Goal: Task Accomplishment & Management: Use online tool/utility

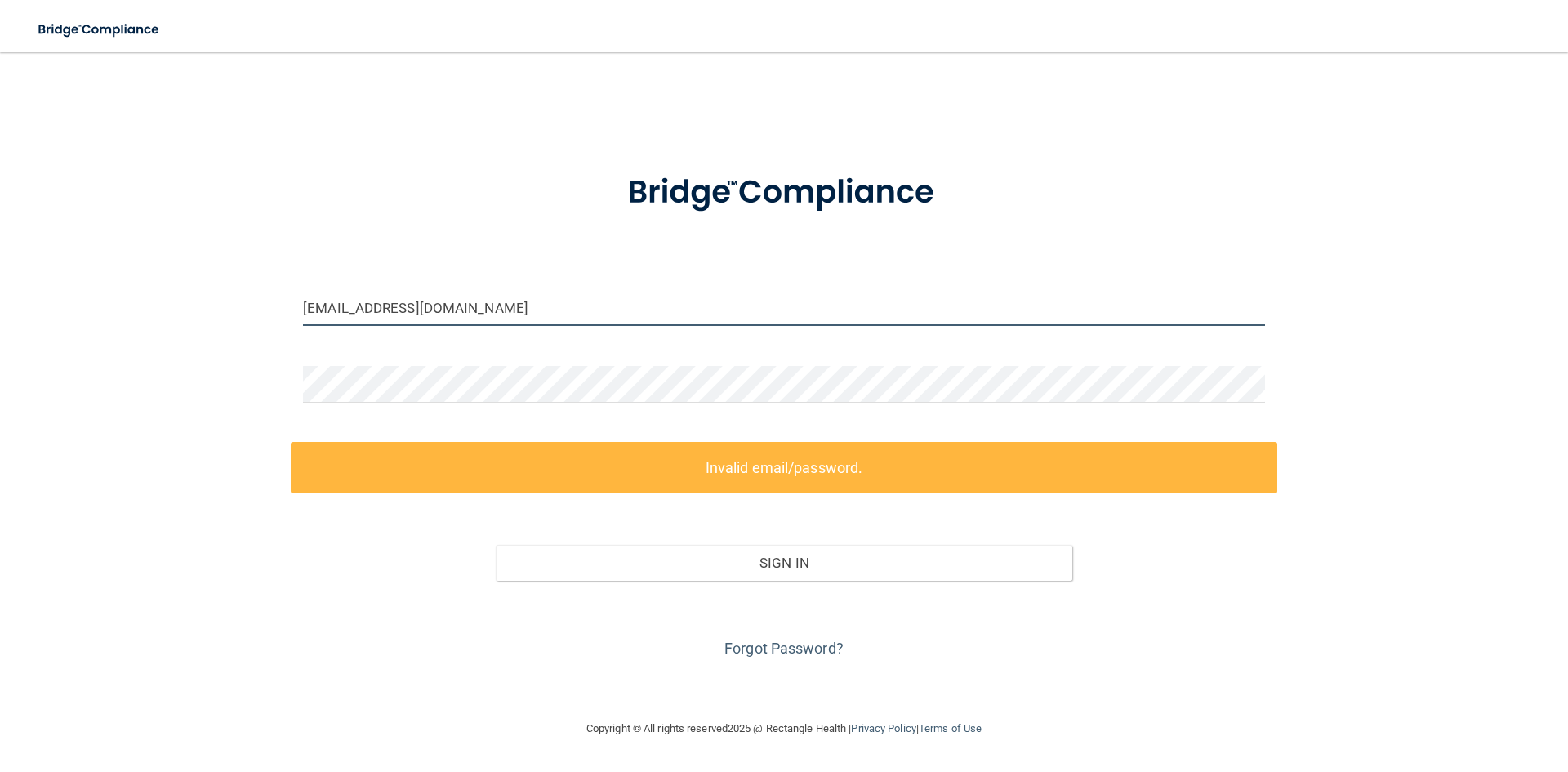
drag, startPoint x: 585, startPoint y: 307, endPoint x: 210, endPoint y: 301, distance: 375.0
click at [210, 301] on div "[EMAIL_ADDRESS][DOMAIN_NAME] Invalid email/password. You don't have permission …" at bounding box center [784, 386] width 1503 height 634
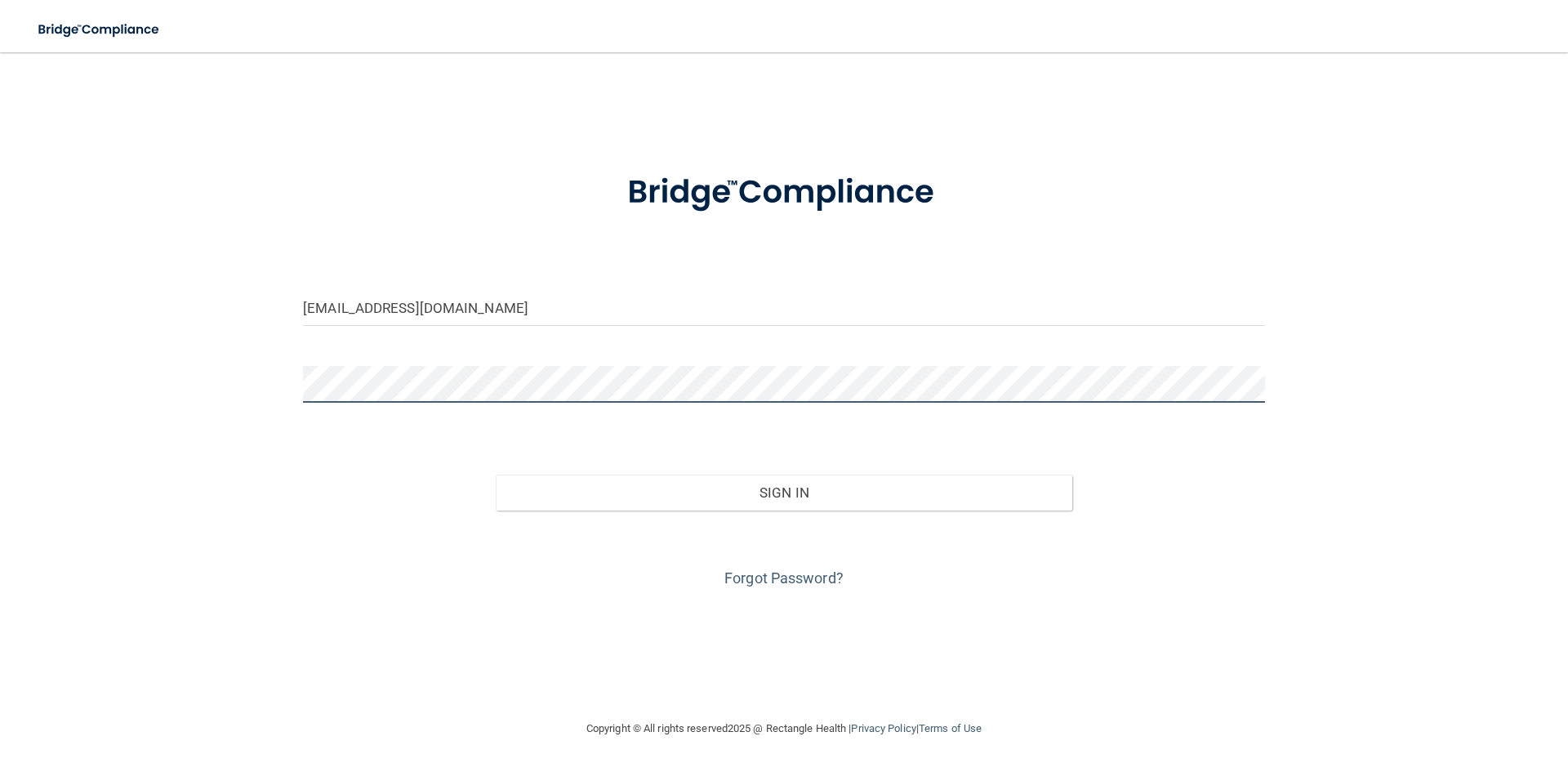
click at [495, 474] on button "Sign In" at bounding box center [784, 492] width 577 height 36
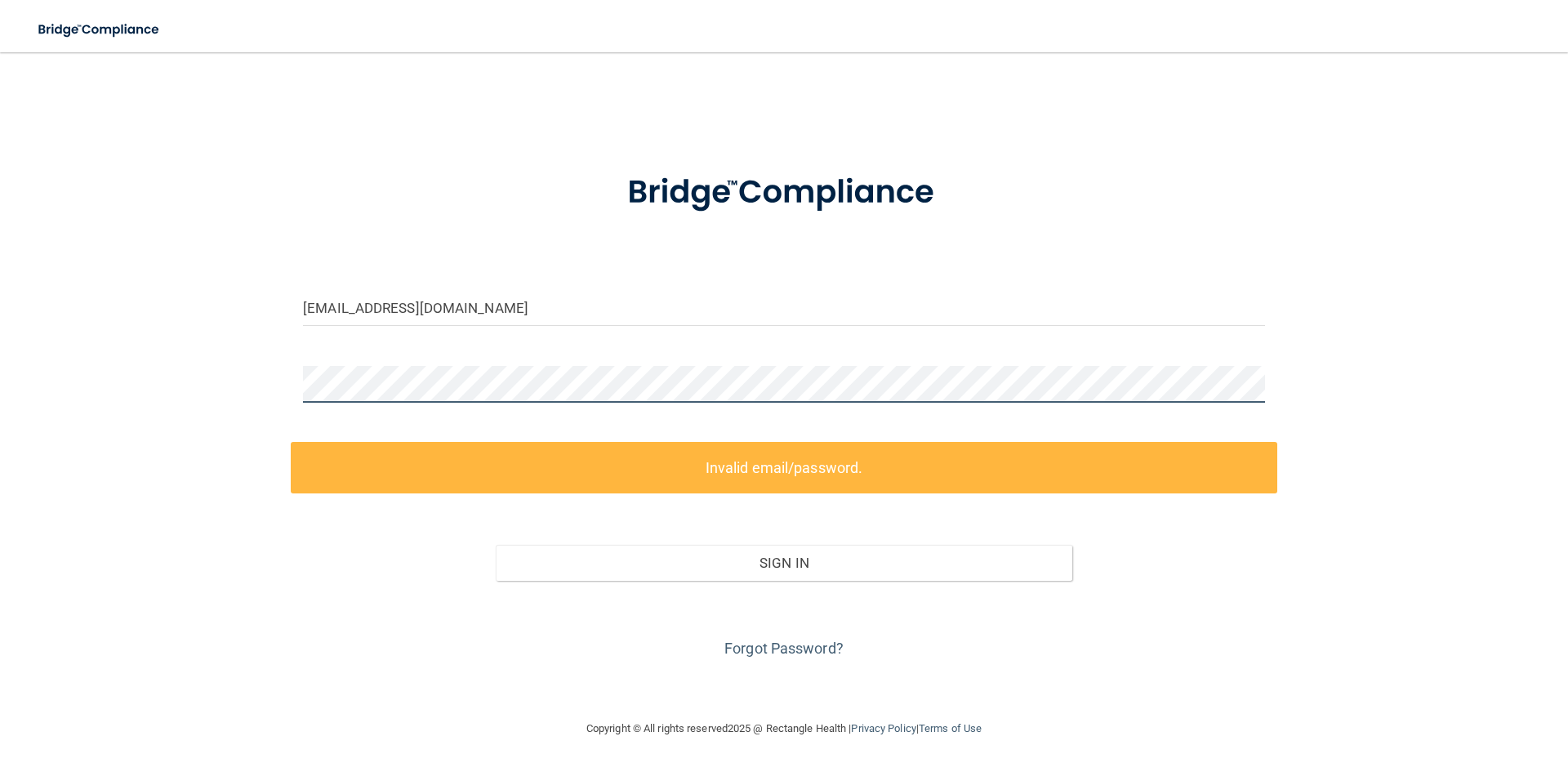
click at [64, 347] on div "[EMAIL_ADDRESS][DOMAIN_NAME] Invalid email/password. You don't have permission …" at bounding box center [784, 386] width 1503 height 634
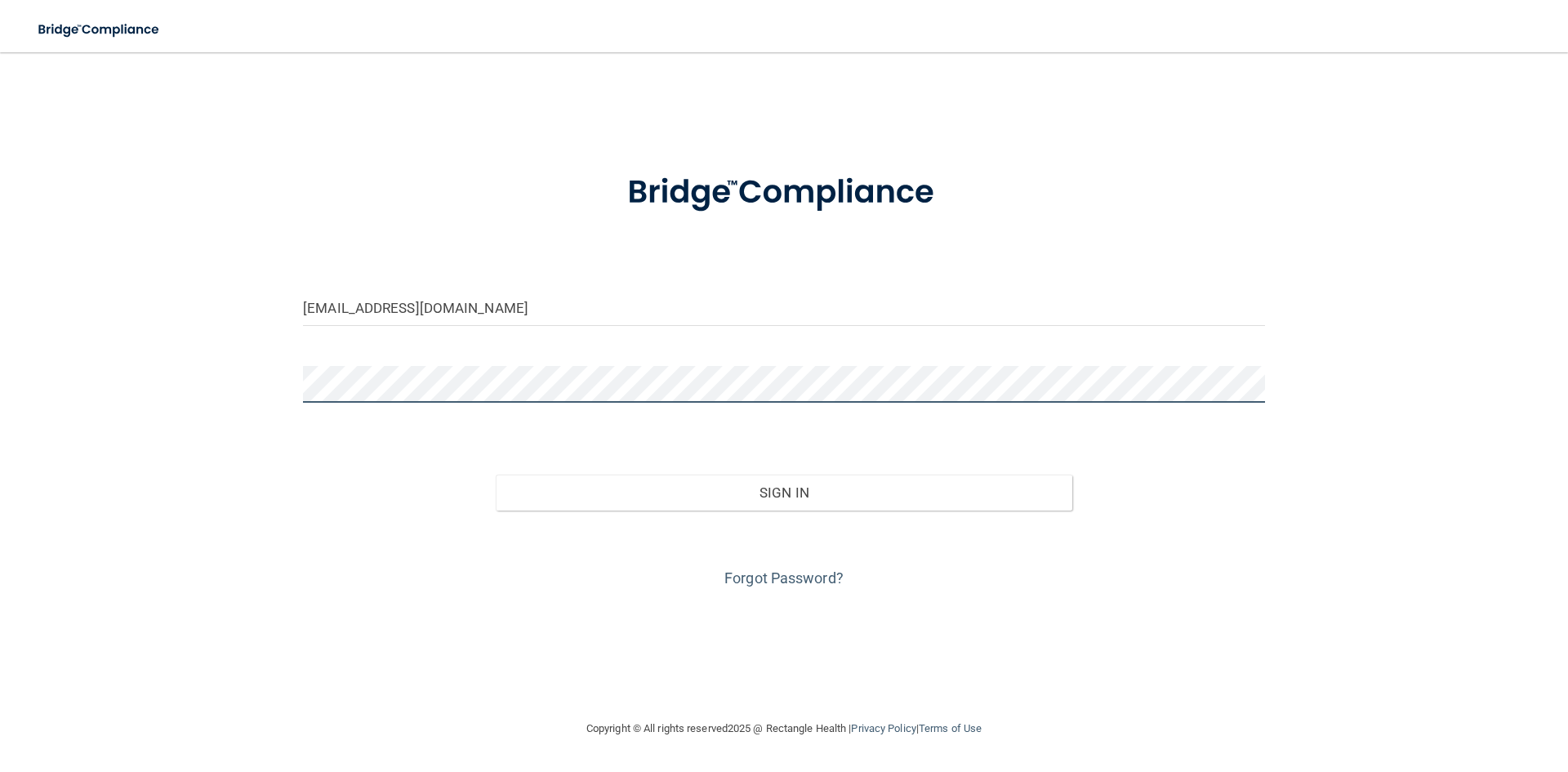
click at [495, 474] on button "Sign In" at bounding box center [784, 492] width 577 height 36
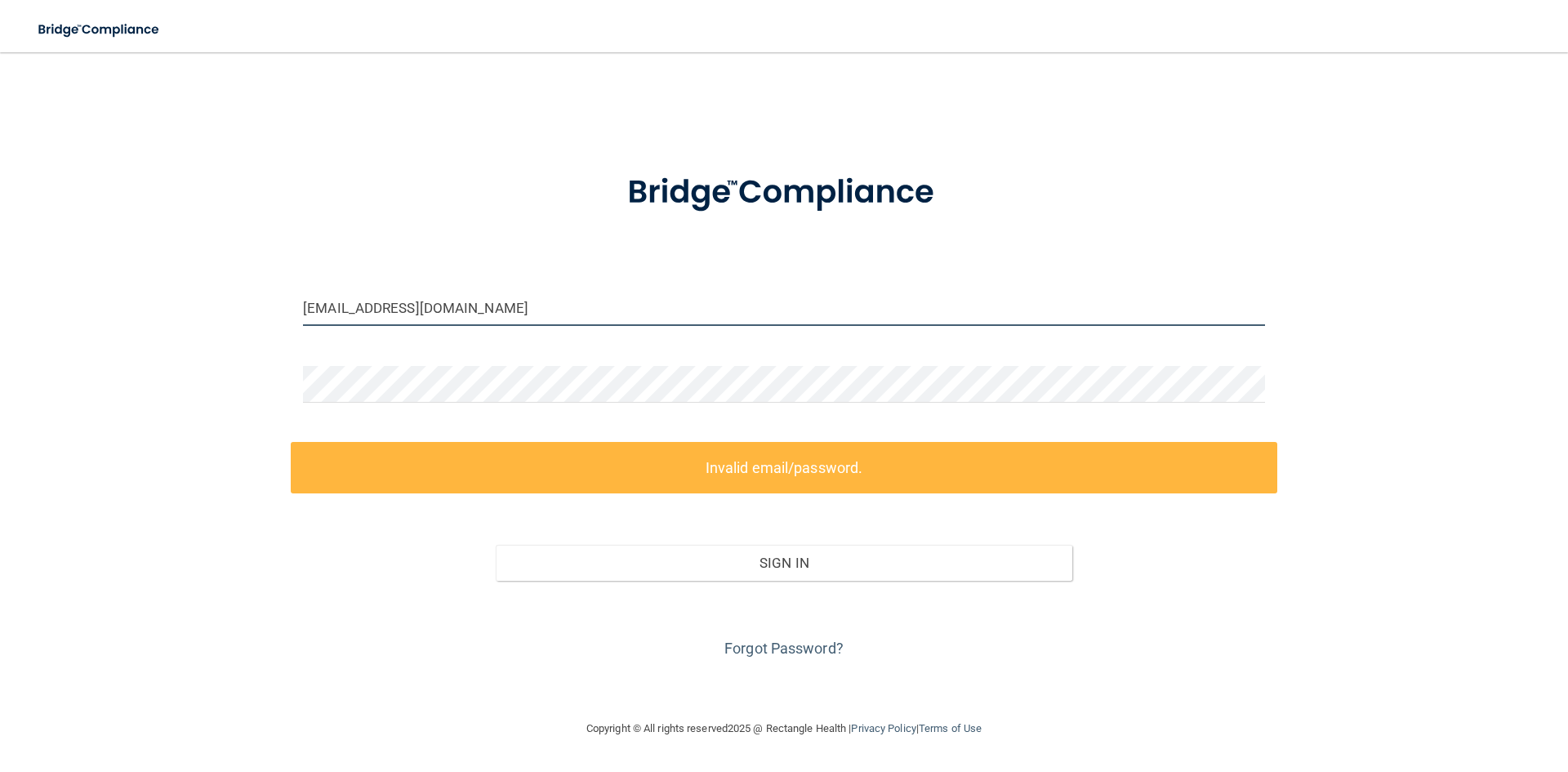
click at [497, 300] on input "[EMAIL_ADDRESS][DOMAIN_NAME]" at bounding box center [784, 307] width 962 height 37
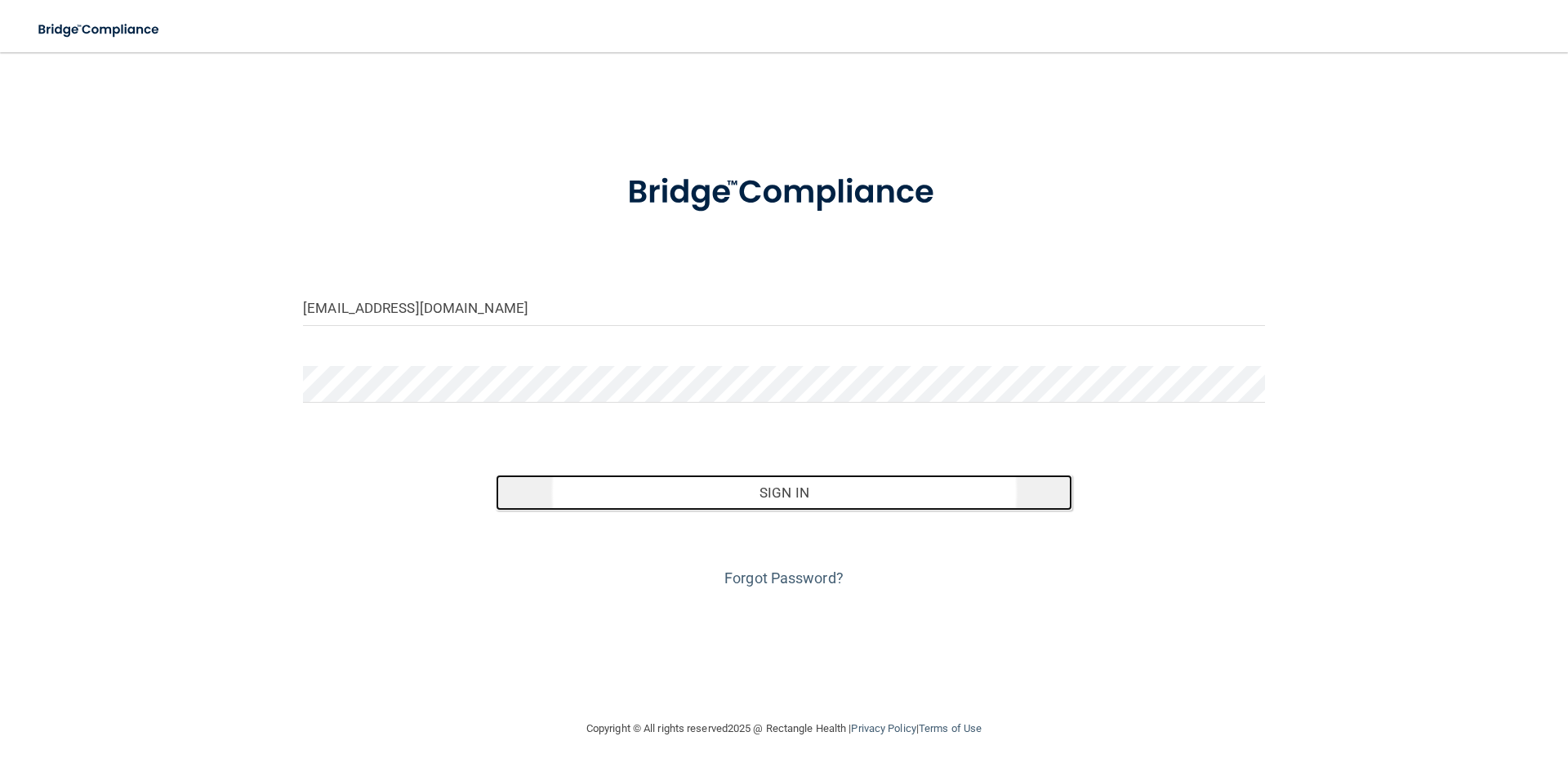
click at [781, 490] on button "Sign In" at bounding box center [784, 492] width 577 height 36
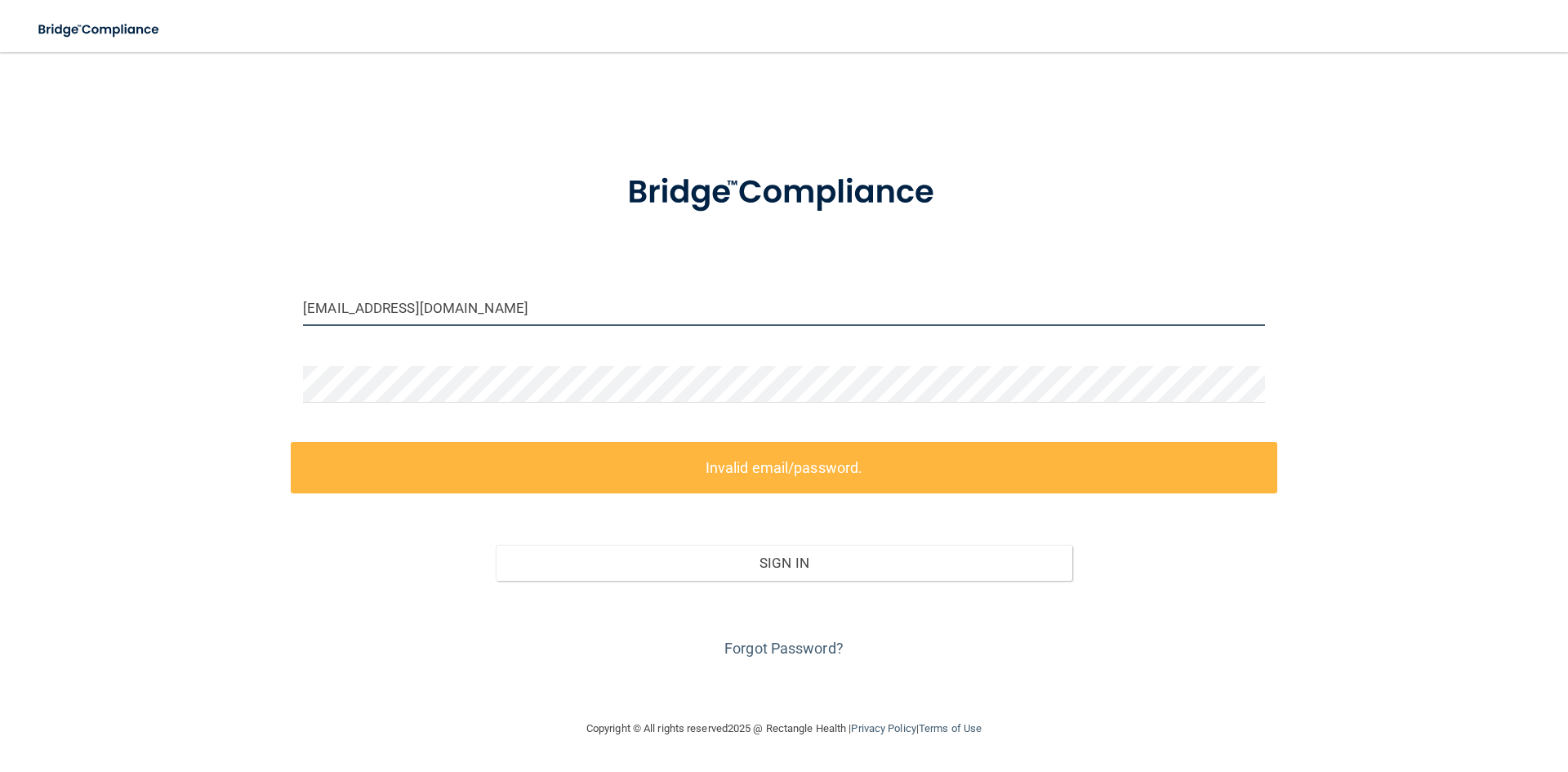
drag, startPoint x: 482, startPoint y: 307, endPoint x: 205, endPoint y: 311, distance: 277.0
click at [208, 313] on div "[EMAIL_ADDRESS][DOMAIN_NAME] Invalid email/password. You don't have permission …" at bounding box center [784, 386] width 1503 height 634
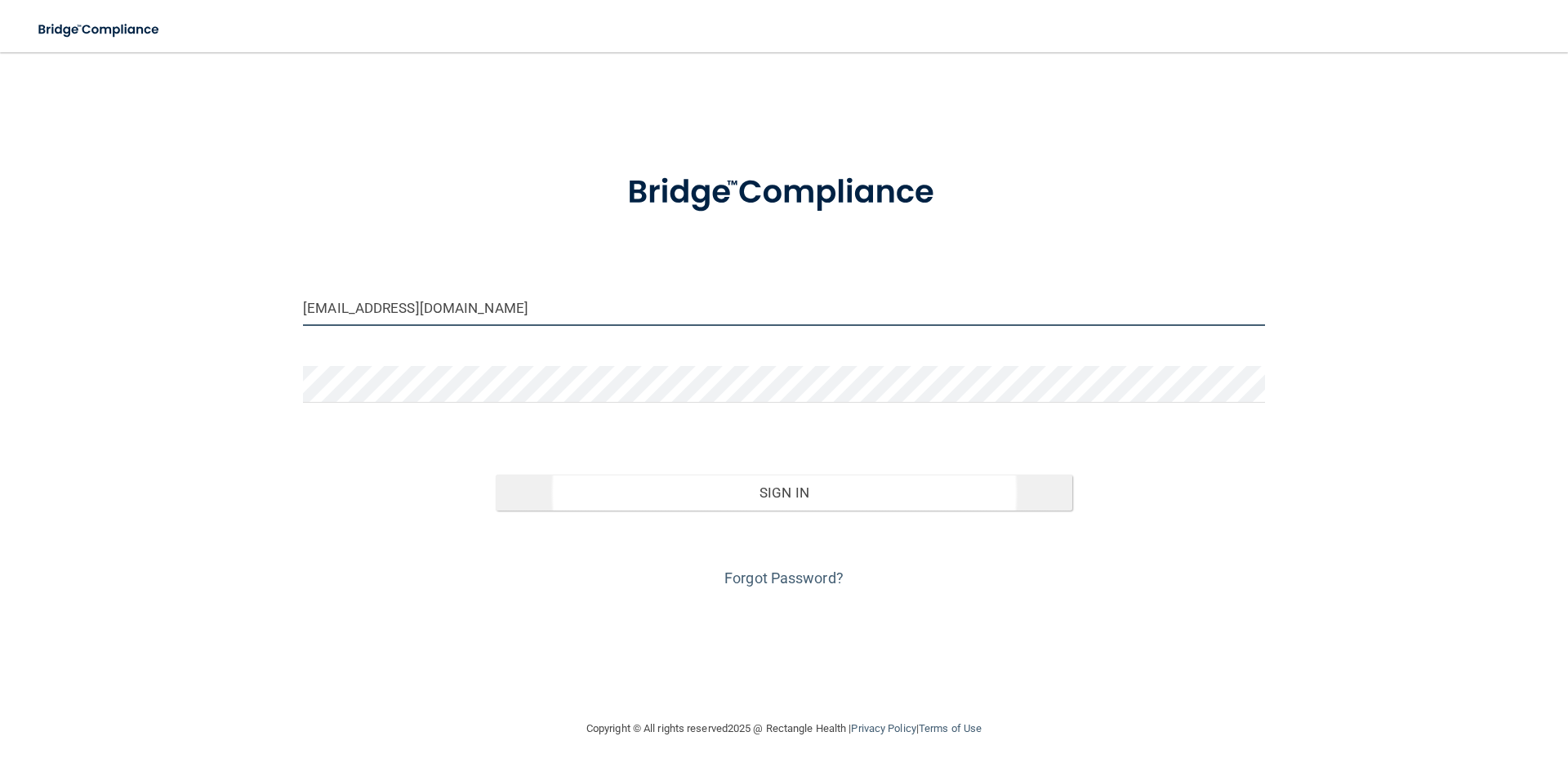
type input "[EMAIL_ADDRESS][DOMAIN_NAME]"
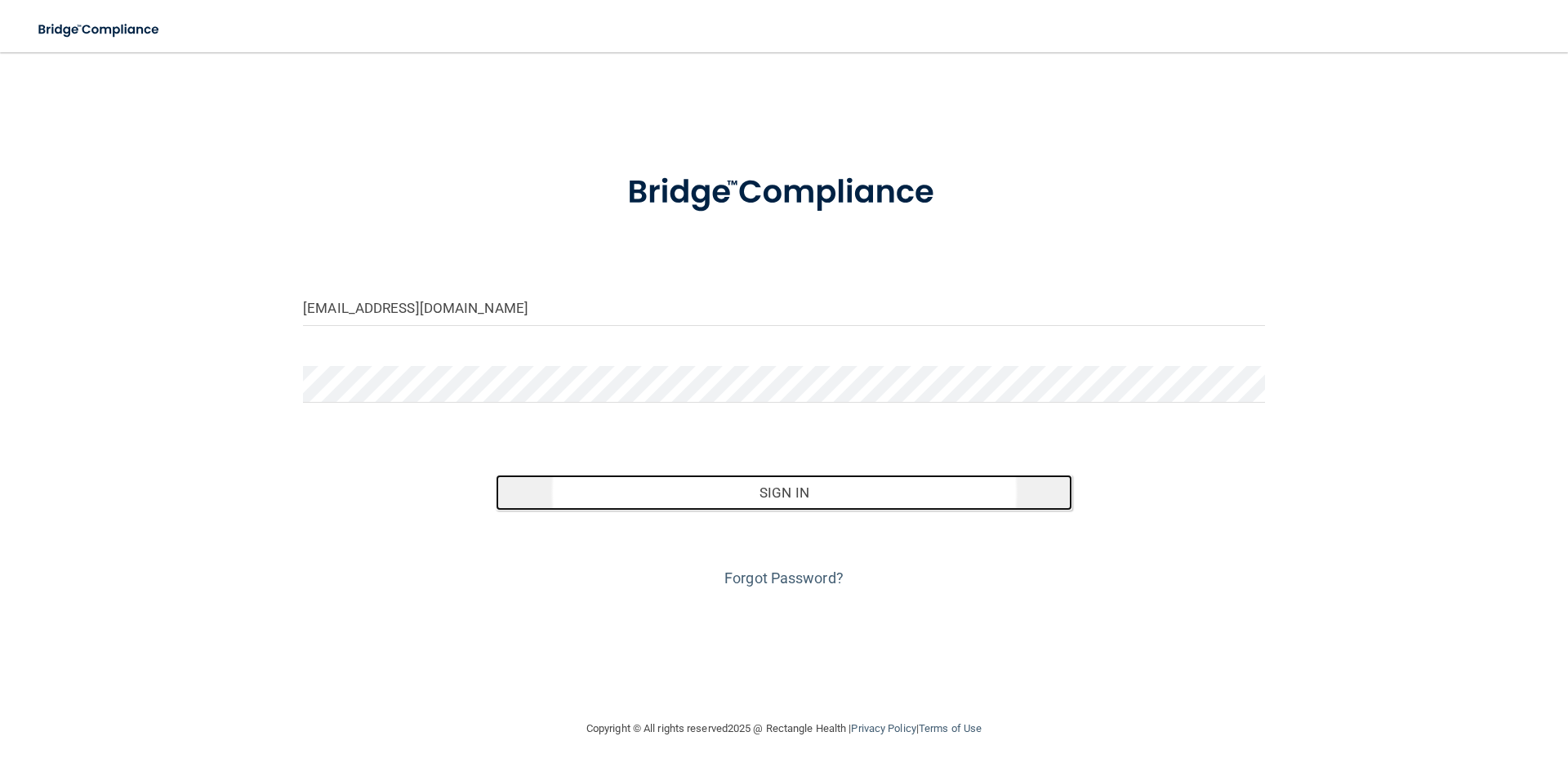
click at [780, 490] on button "Sign In" at bounding box center [784, 492] width 577 height 36
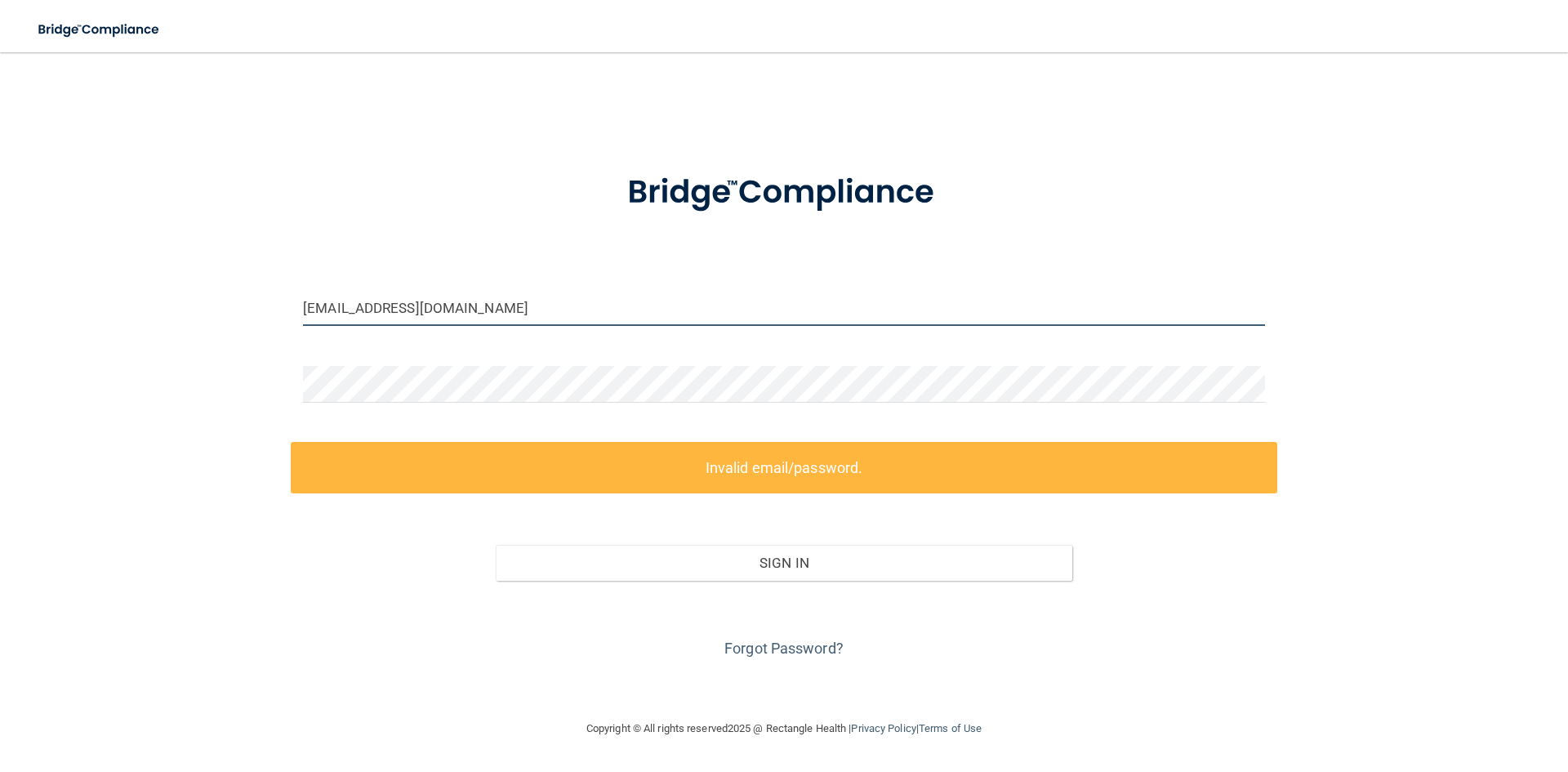
drag, startPoint x: 560, startPoint y: 308, endPoint x: 147, endPoint y: 297, distance: 413.1
click at [147, 297] on div "[EMAIL_ADDRESS][DOMAIN_NAME] Invalid email/password. You don't have permission …" at bounding box center [784, 386] width 1503 height 634
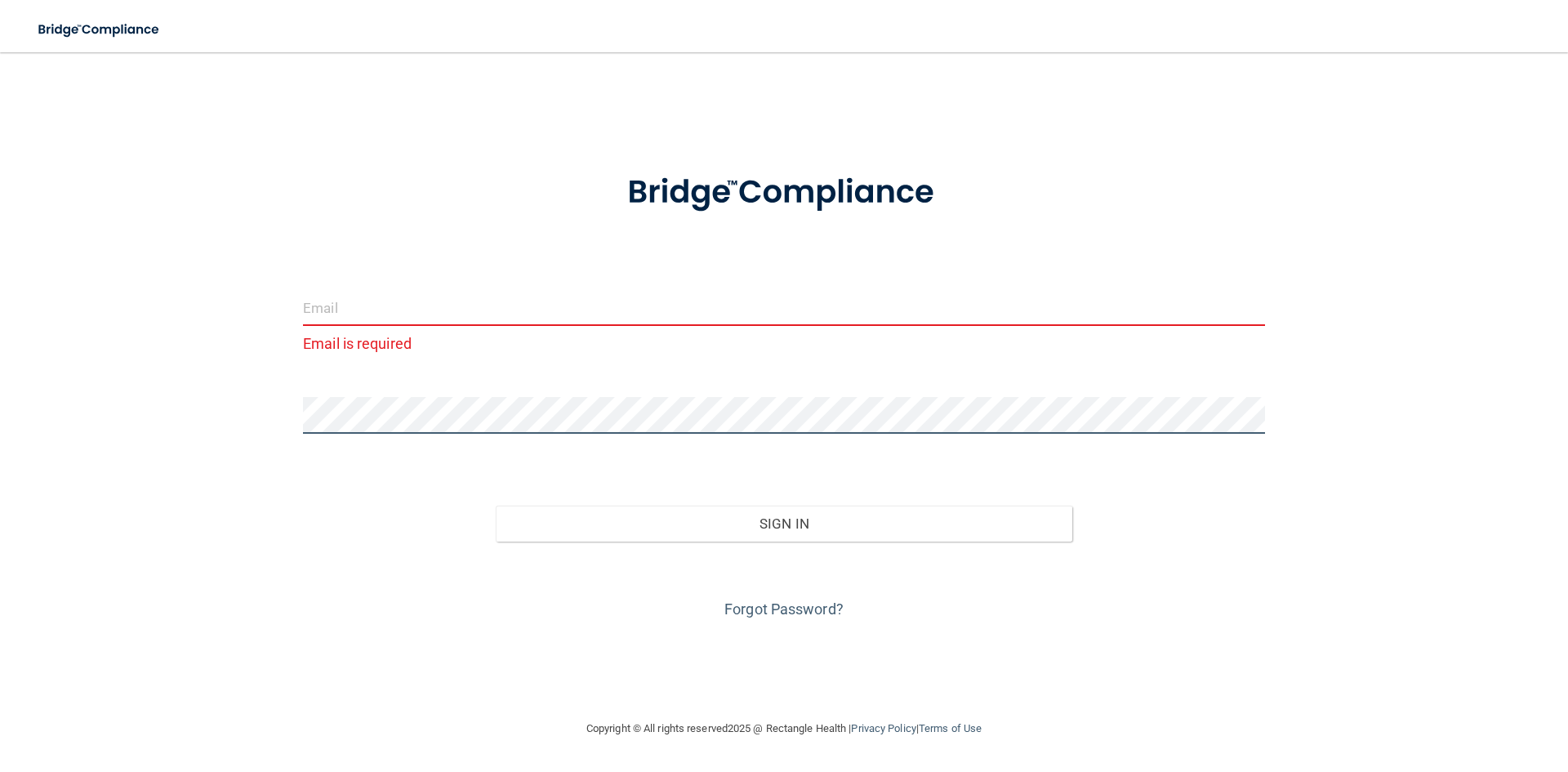
click at [39, 417] on div "Email is required Invalid email/password. You don't have permission to access t…" at bounding box center [784, 386] width 1503 height 634
click at [393, 310] on input "email" at bounding box center [784, 307] width 962 height 37
type input "[EMAIL_ADDRESS][DOMAIN_NAME]"
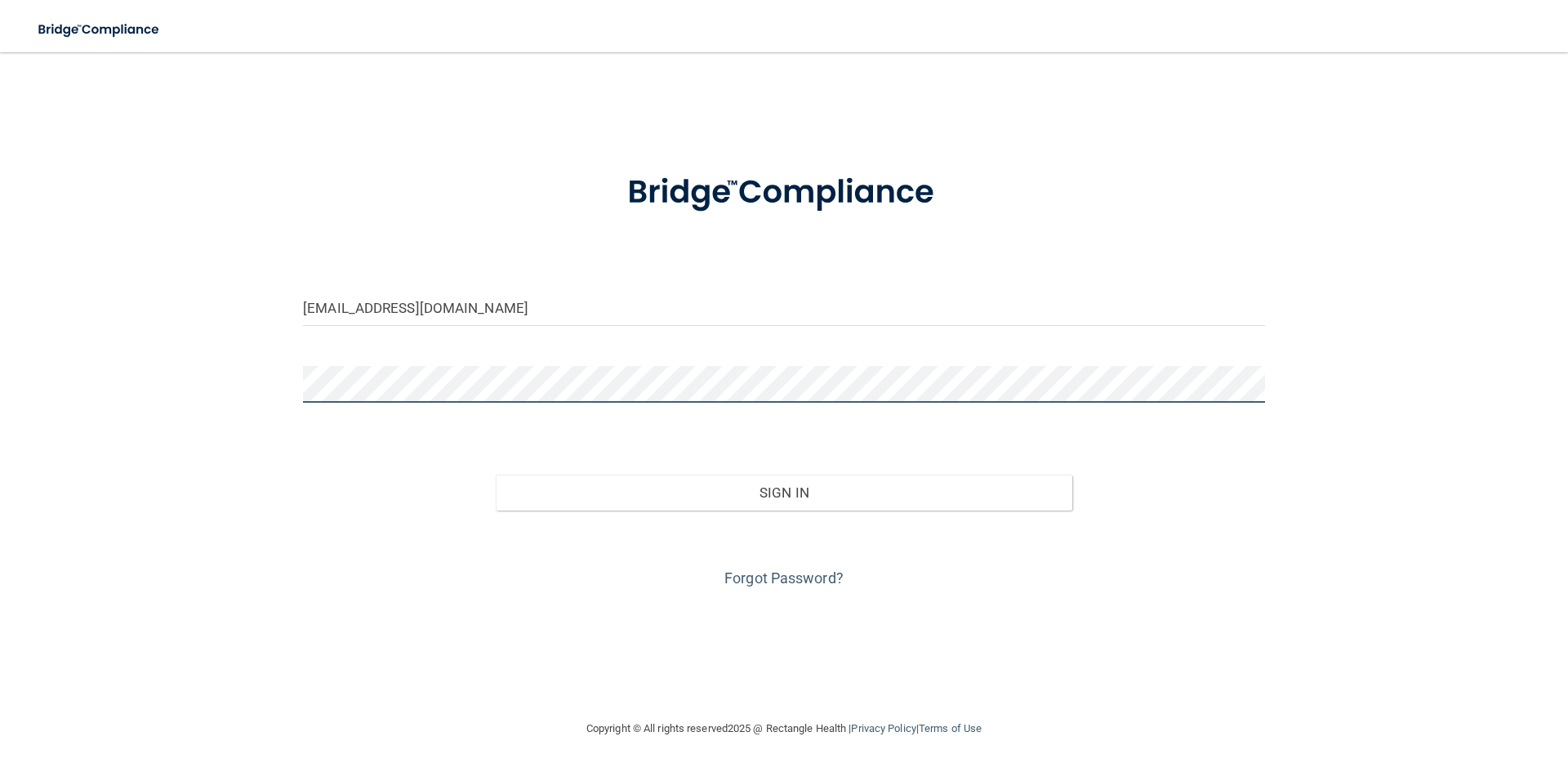
click at [176, 356] on div "[EMAIL_ADDRESS][DOMAIN_NAME] Invalid email/password. You don't have permission …" at bounding box center [784, 386] width 1503 height 634
click at [495, 474] on button "Sign In" at bounding box center [784, 492] width 577 height 36
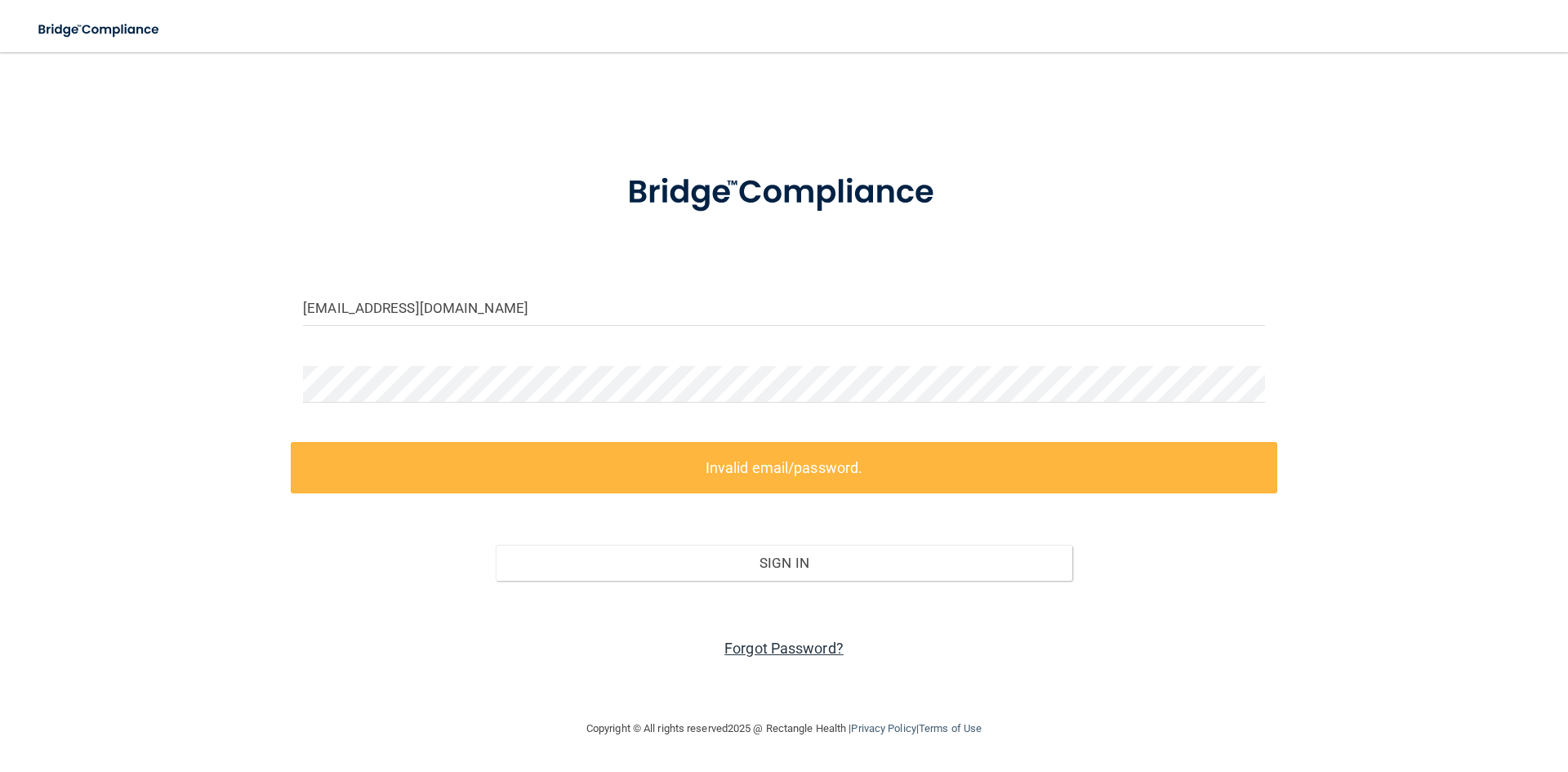
click at [764, 645] on link "Forgot Password?" at bounding box center [783, 648] width 119 height 17
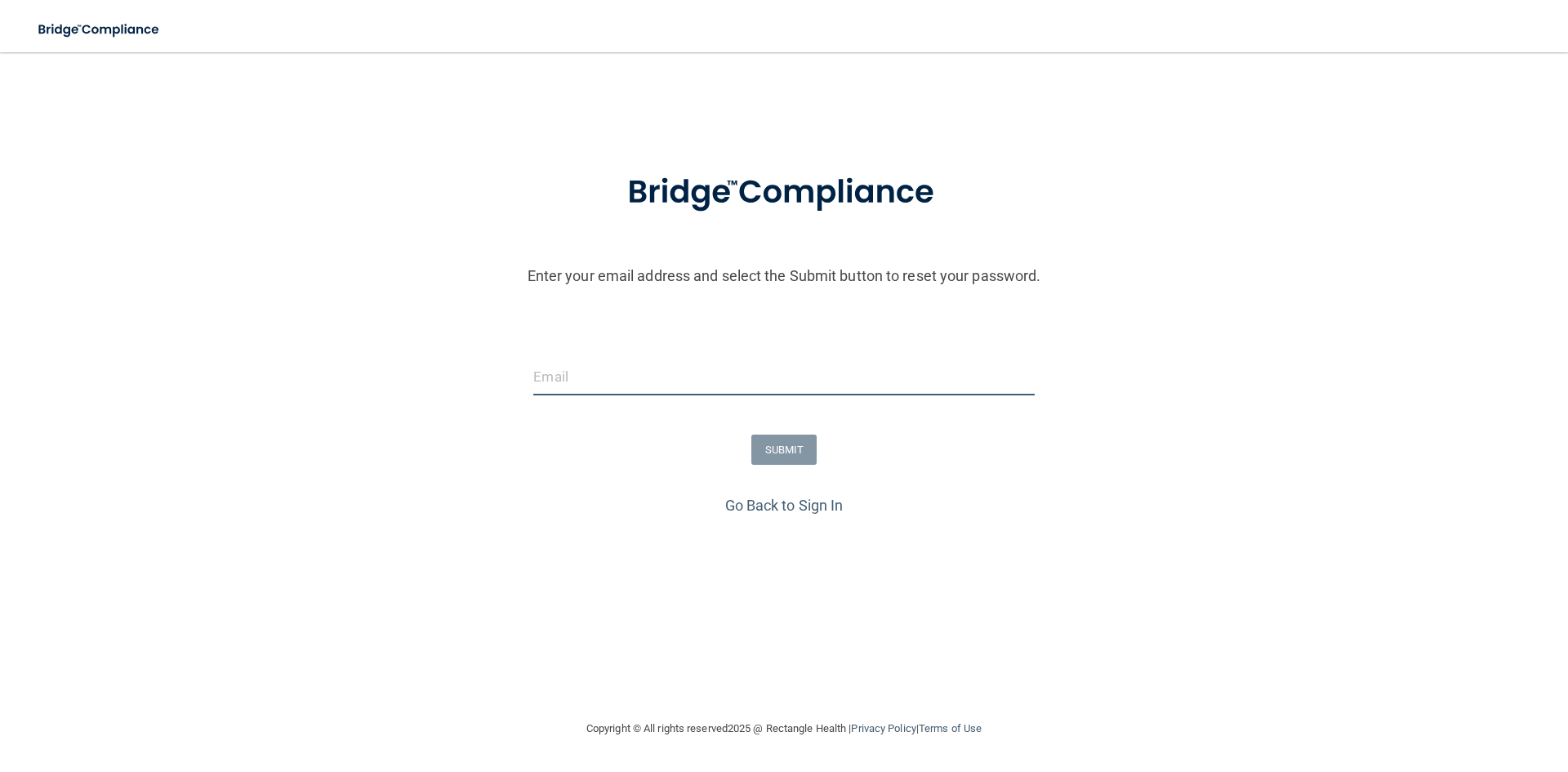
click at [610, 377] on input "email" at bounding box center [783, 376] width 501 height 37
type input "[EMAIL_ADDRESS][DOMAIN_NAME]"
click at [778, 442] on button "SUBMIT" at bounding box center [784, 449] width 66 height 30
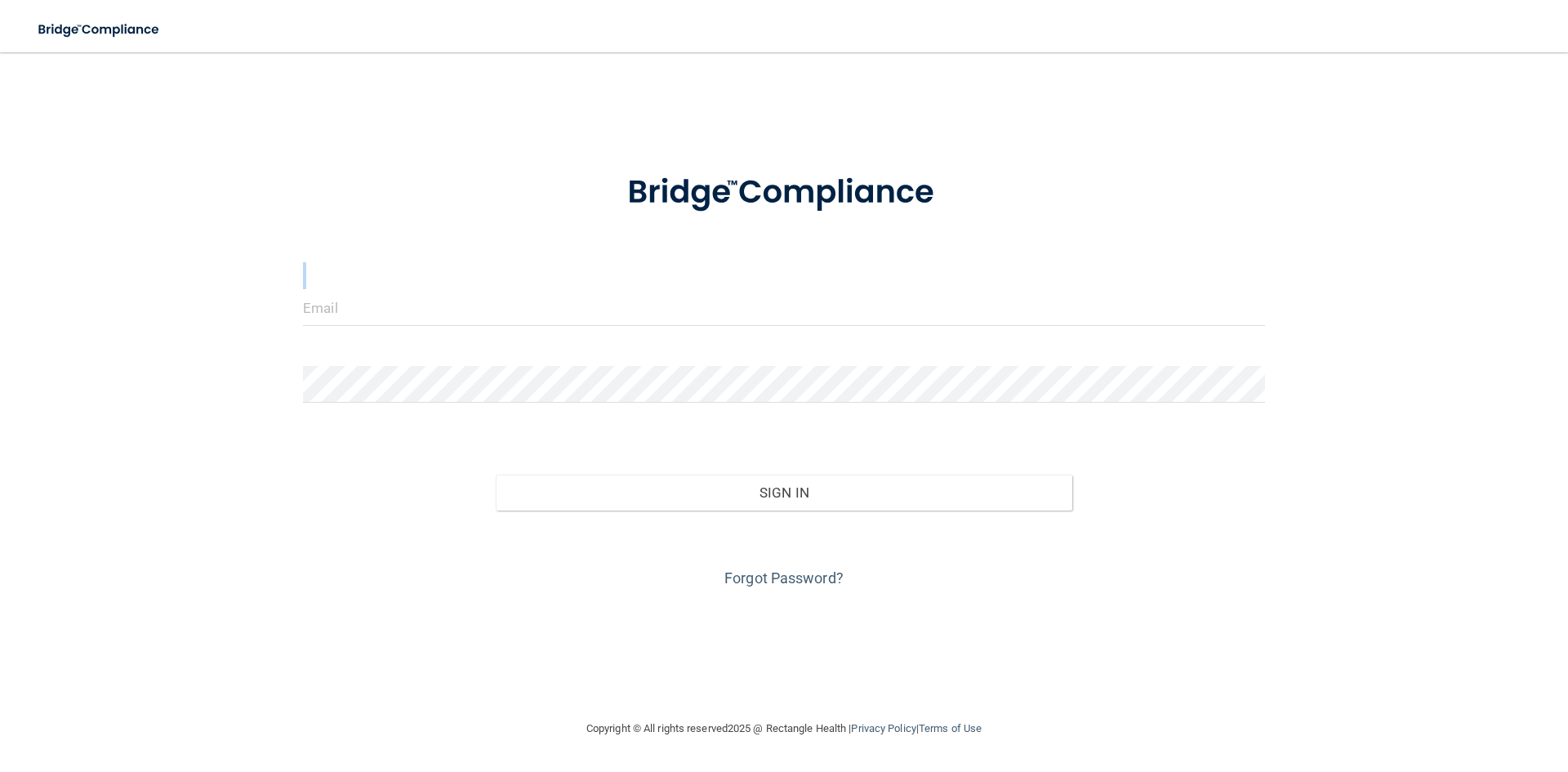
click at [477, 292] on form "Invalid email/password. You don't have permission to access that page. Sign In …" at bounding box center [784, 370] width 962 height 441
click at [344, 305] on input "email" at bounding box center [784, 307] width 962 height 37
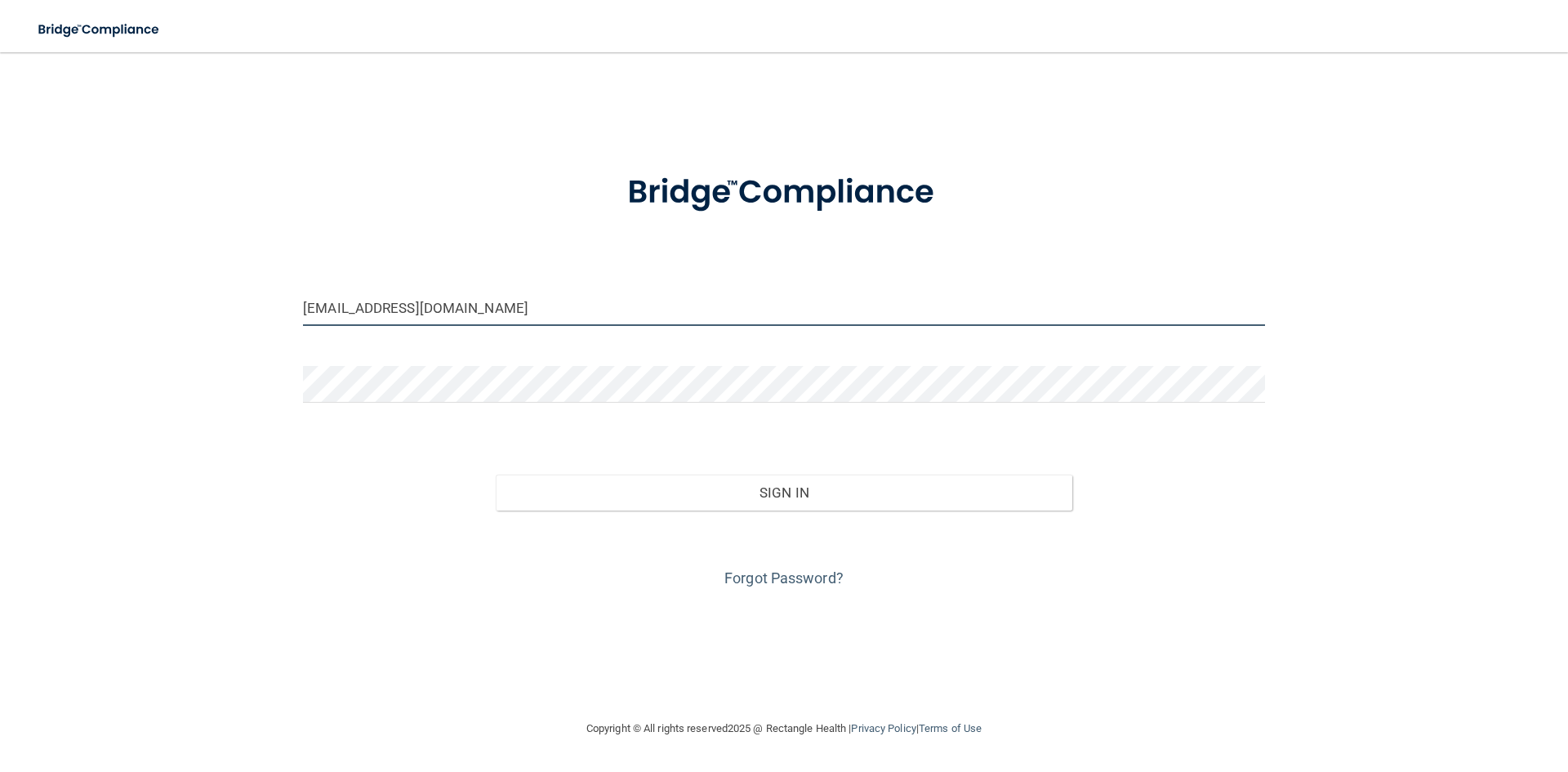
type input "[EMAIL_ADDRESS][DOMAIN_NAME]"
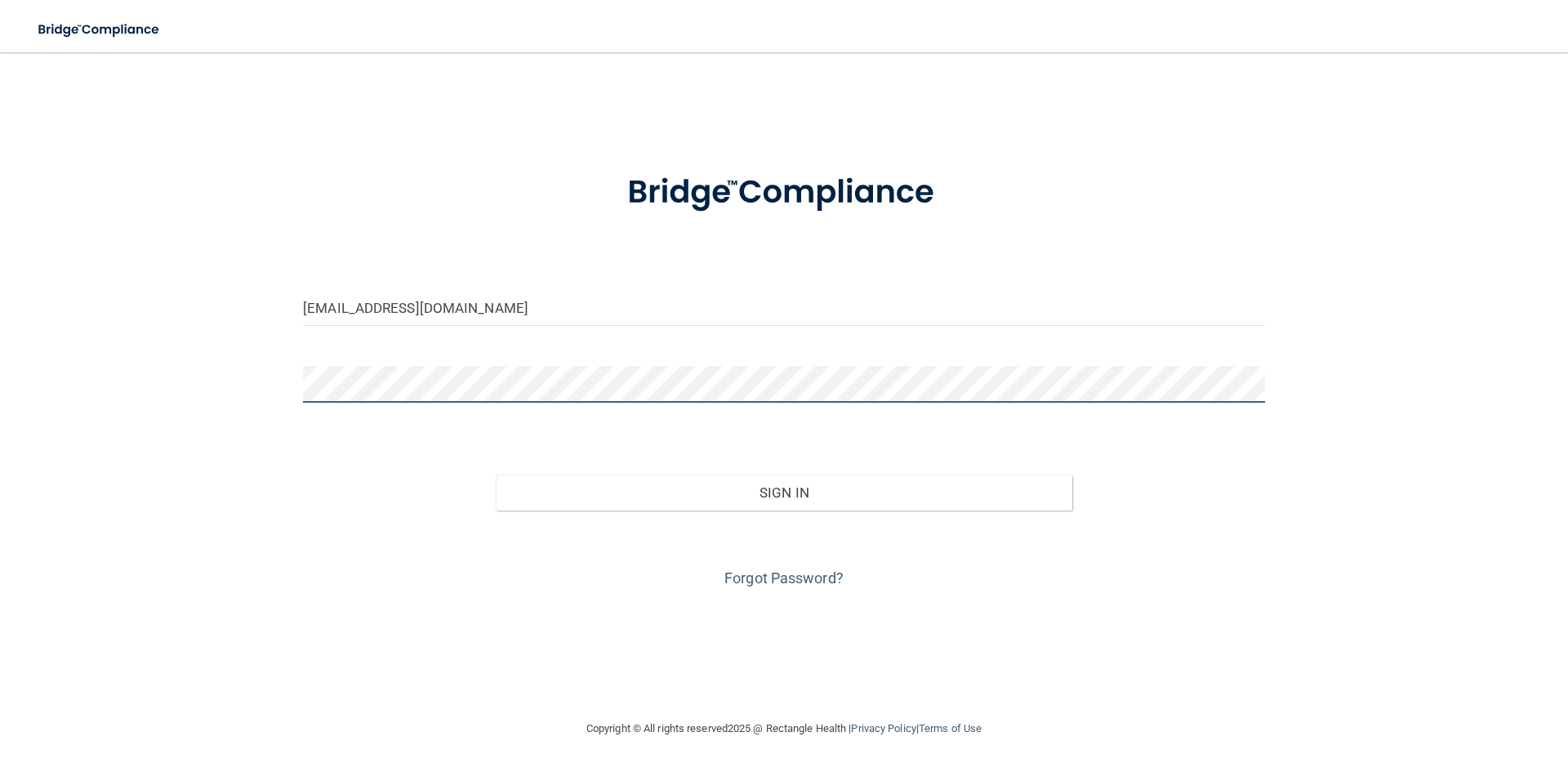
click at [495, 474] on button "Sign In" at bounding box center [784, 492] width 577 height 36
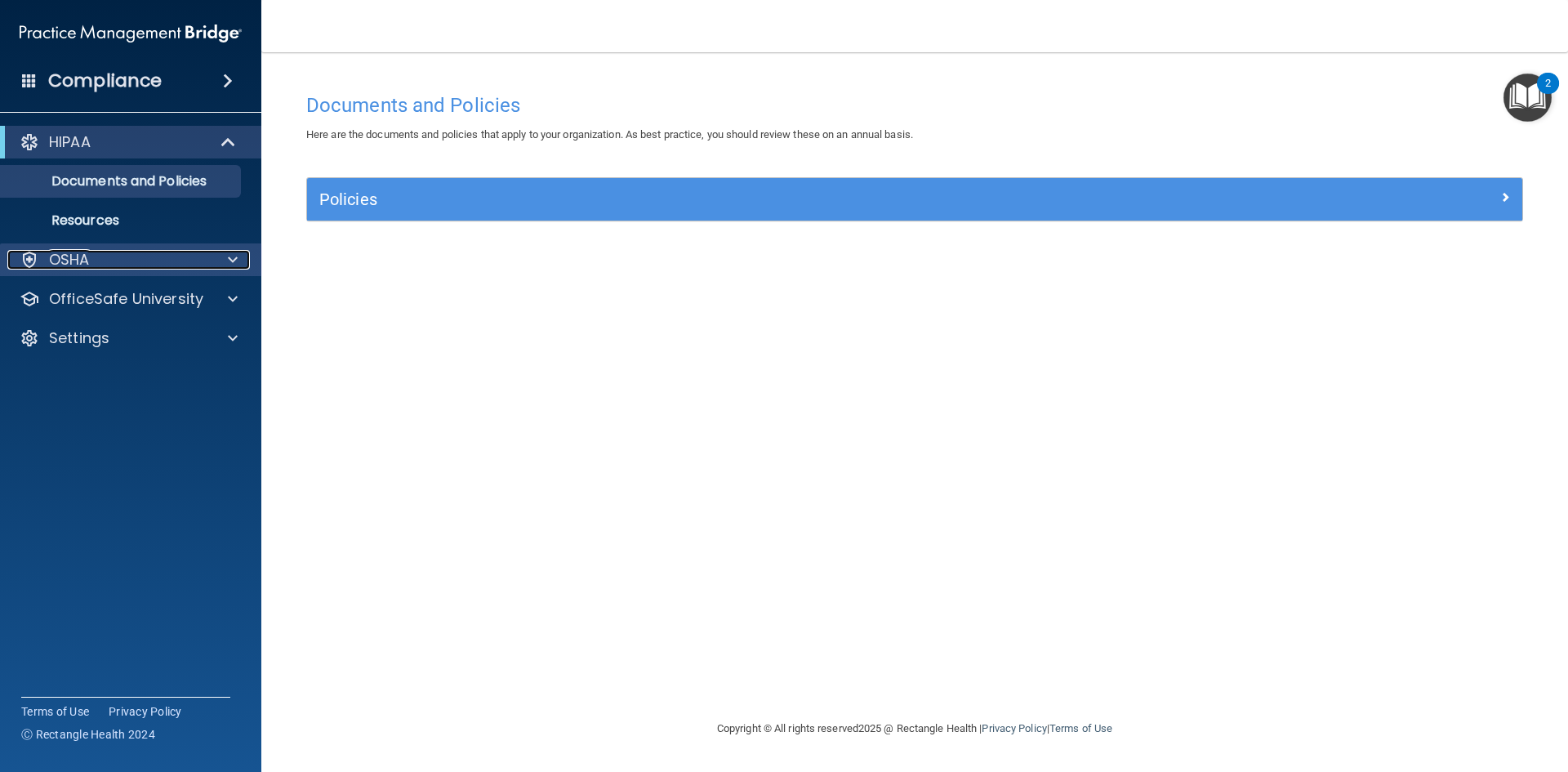
click at [65, 258] on p "OSHA" at bounding box center [70, 259] width 41 height 20
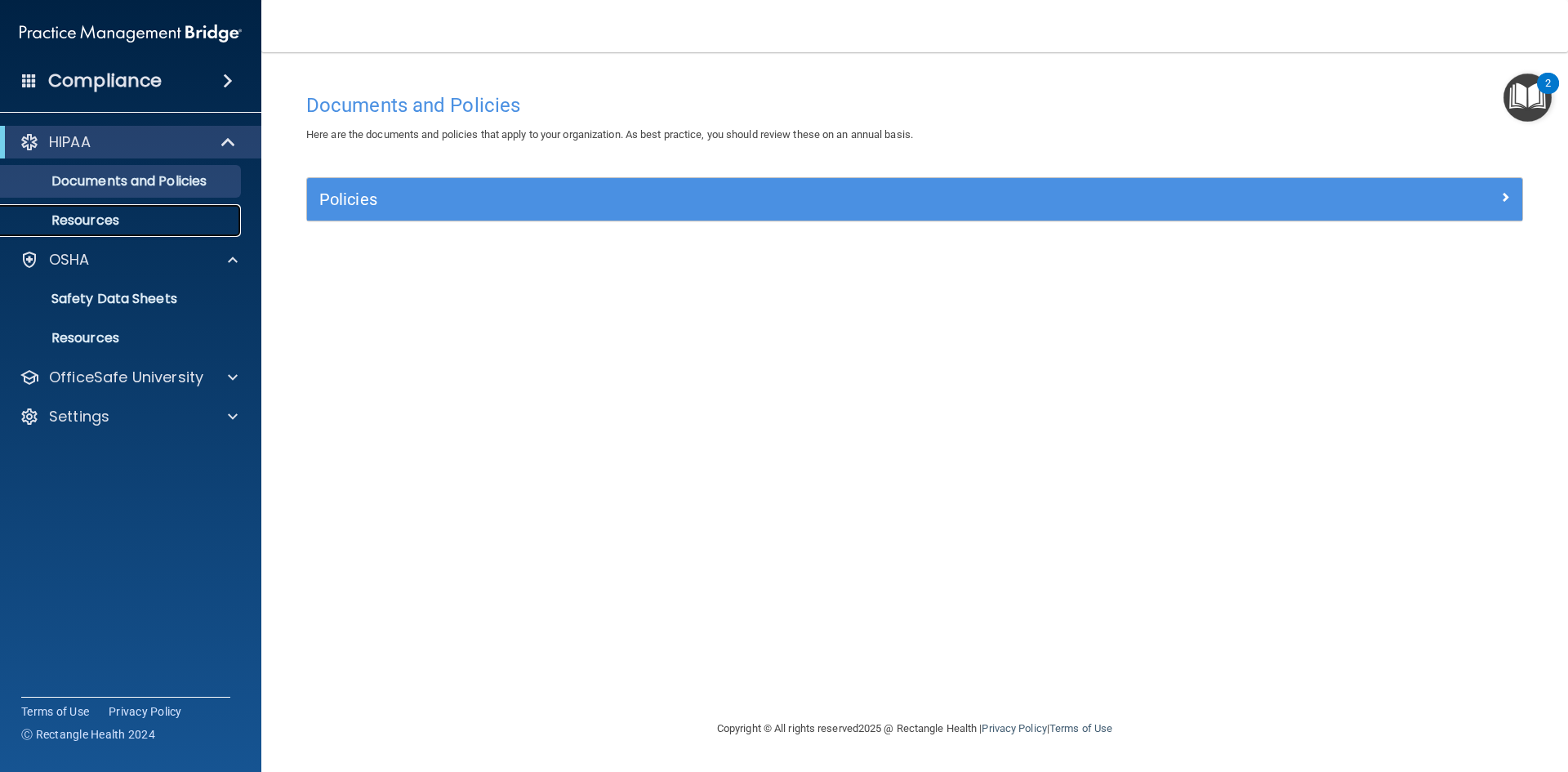
click at [88, 225] on p "Resources" at bounding box center [122, 220] width 223 height 16
